Goal: Transaction & Acquisition: Purchase product/service

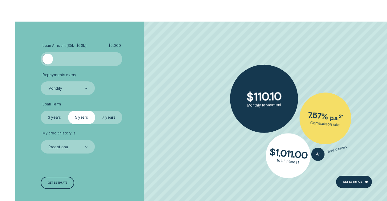
scroll to position [963, 0]
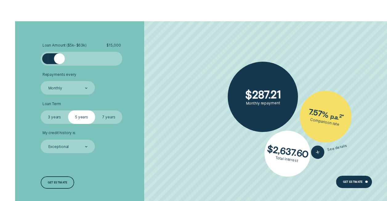
drag, startPoint x: 49, startPoint y: 58, endPoint x: 59, endPoint y: 61, distance: 10.6
click at [59, 61] on div at bounding box center [59, 58] width 11 height 11
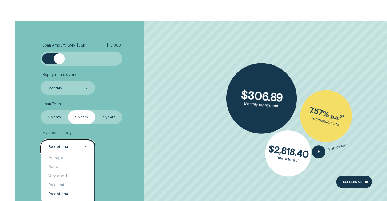
click at [79, 147] on div "Exceptional" at bounding box center [68, 146] width 40 height 5
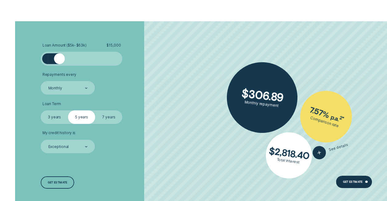
click at [133, 158] on div "Loan Amount ( $5k - $63k ) $ 15,000 Repayments every Monthly Loan Term Select L…" at bounding box center [102, 116] width 129 height 190
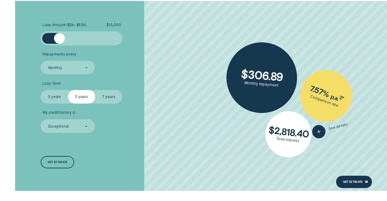
scroll to position [988, 0]
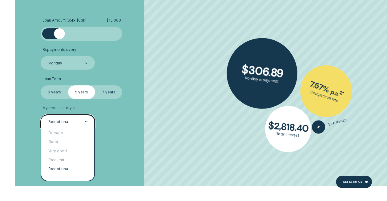
click at [70, 126] on div "Exceptional" at bounding box center [68, 121] width 54 height 14
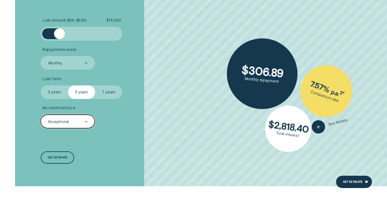
click at [70, 126] on div "Exceptional" at bounding box center [68, 121] width 54 height 14
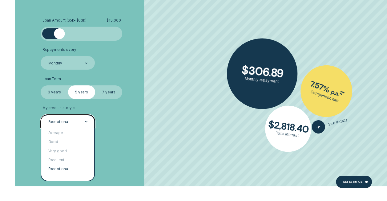
click at [70, 126] on div "Exceptional" at bounding box center [68, 121] width 54 height 14
click at [65, 160] on div "Excellent" at bounding box center [67, 159] width 53 height 9
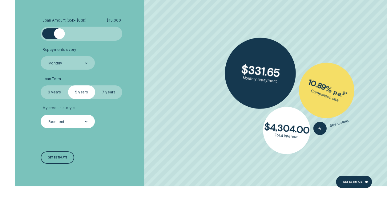
click at [118, 157] on div "Loan Amount ( $5k - $63k ) $ 15,000 Repayments every Monthly Loan Term Select L…" at bounding box center [102, 91] width 129 height 190
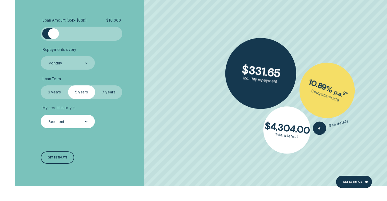
drag, startPoint x: 60, startPoint y: 33, endPoint x: 54, endPoint y: 34, distance: 6.2
click at [54, 34] on div at bounding box center [53, 33] width 11 height 11
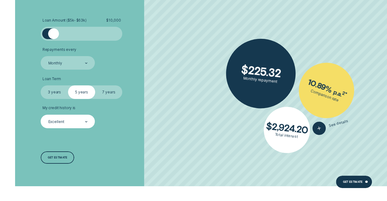
click at [162, 79] on li "Loan Term Select Loan Term 3 years 5 years 7 years" at bounding box center [103, 88] width 125 height 22
click at [57, 91] on label "3 years" at bounding box center [54, 92] width 27 height 14
click at [41, 85] on input "3 years" at bounding box center [41, 85] width 0 height 0
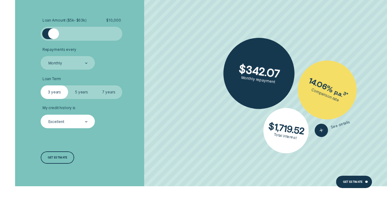
click at [106, 88] on label "7 years" at bounding box center [108, 92] width 27 height 14
click at [95, 85] on input "7 years" at bounding box center [95, 85] width 0 height 0
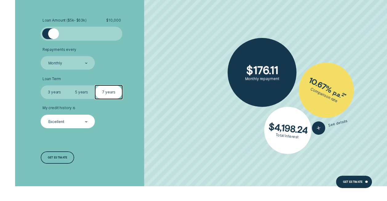
click at [67, 128] on div "Loan Amount ( $5k - $63k ) $ 10,000 Repayments every Monthly Loan Term Select L…" at bounding box center [102, 91] width 129 height 190
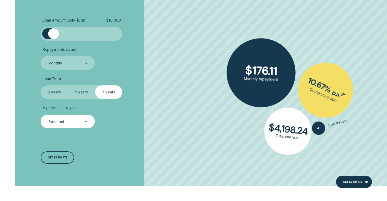
click at [67, 128] on div "Loan Amount ( $5k - $63k ) $ 10,000 Repayments every Monthly Loan Term Select L…" at bounding box center [102, 91] width 129 height 190
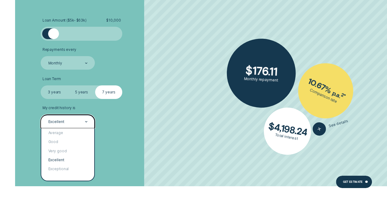
click at [73, 125] on div "Excellent" at bounding box center [68, 121] width 54 height 14
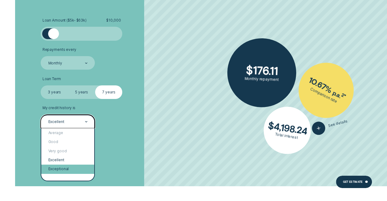
click at [69, 170] on div "Exceptional" at bounding box center [67, 168] width 53 height 9
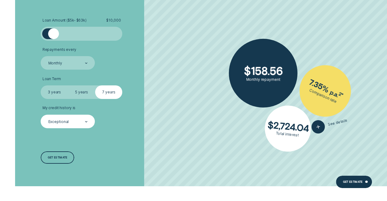
click at [163, 130] on div "Loan Amount ( $5k - $63k ) $ 10,000 Repayments every Monthly Loan Term Select L…" at bounding box center [102, 91] width 129 height 190
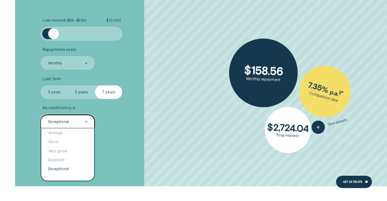
click at [78, 118] on div "Exceptional" at bounding box center [68, 121] width 54 height 14
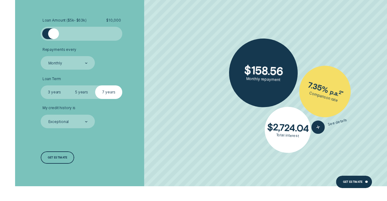
click at [124, 134] on div "Loan Amount ( $5k - $63k ) $ 10,000 Repayments every Monthly Loan Term Select L…" at bounding box center [102, 91] width 129 height 190
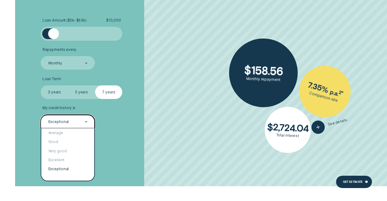
click at [83, 122] on div "Exceptional" at bounding box center [68, 121] width 40 height 5
click at [59, 161] on div "Excellent" at bounding box center [67, 159] width 53 height 9
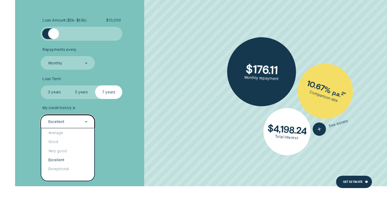
click at [71, 127] on div "Excellent" at bounding box center [68, 121] width 54 height 14
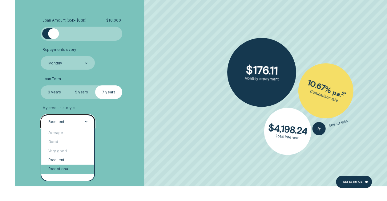
click at [66, 167] on div "Exceptional" at bounding box center [67, 168] width 53 height 9
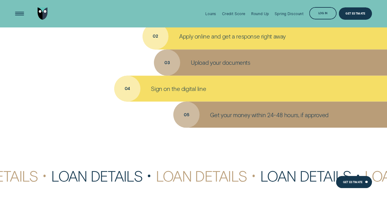
scroll to position [1657, 0]
